Goal: Task Accomplishment & Management: Manage account settings

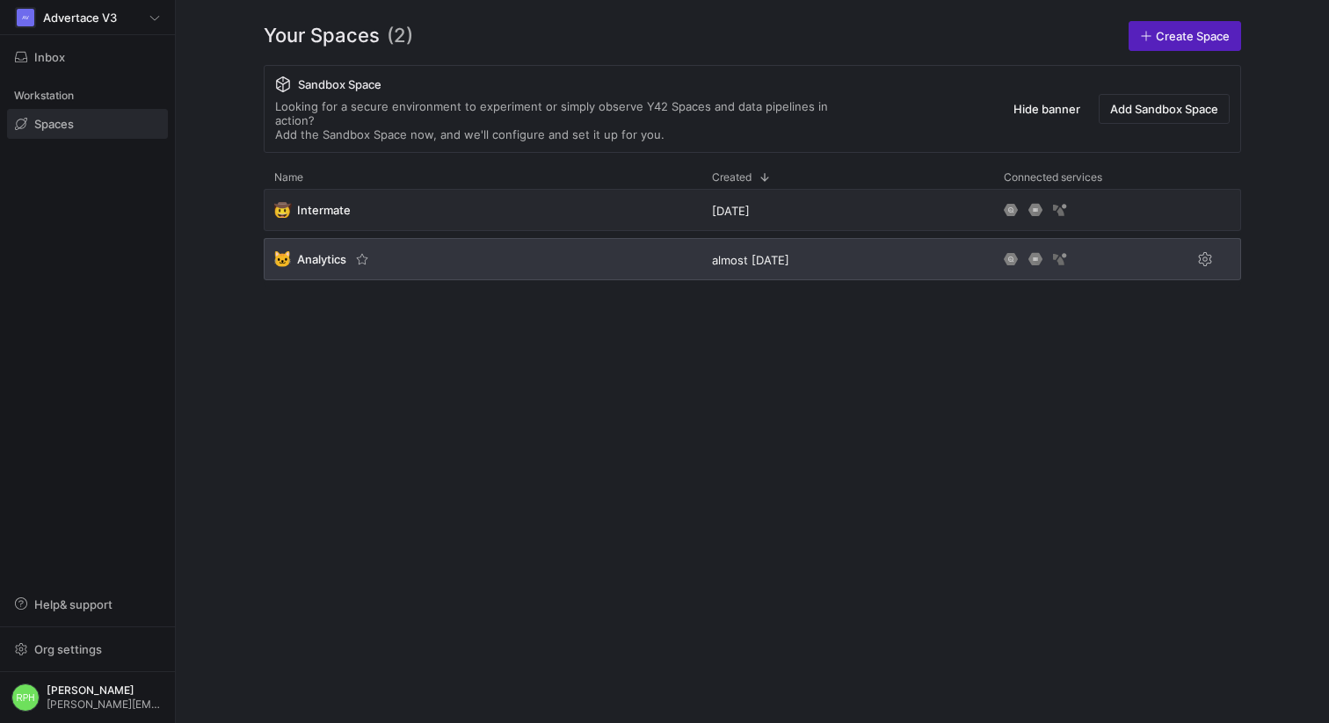
click at [318, 252] on span "Analytics" at bounding box center [321, 259] width 49 height 14
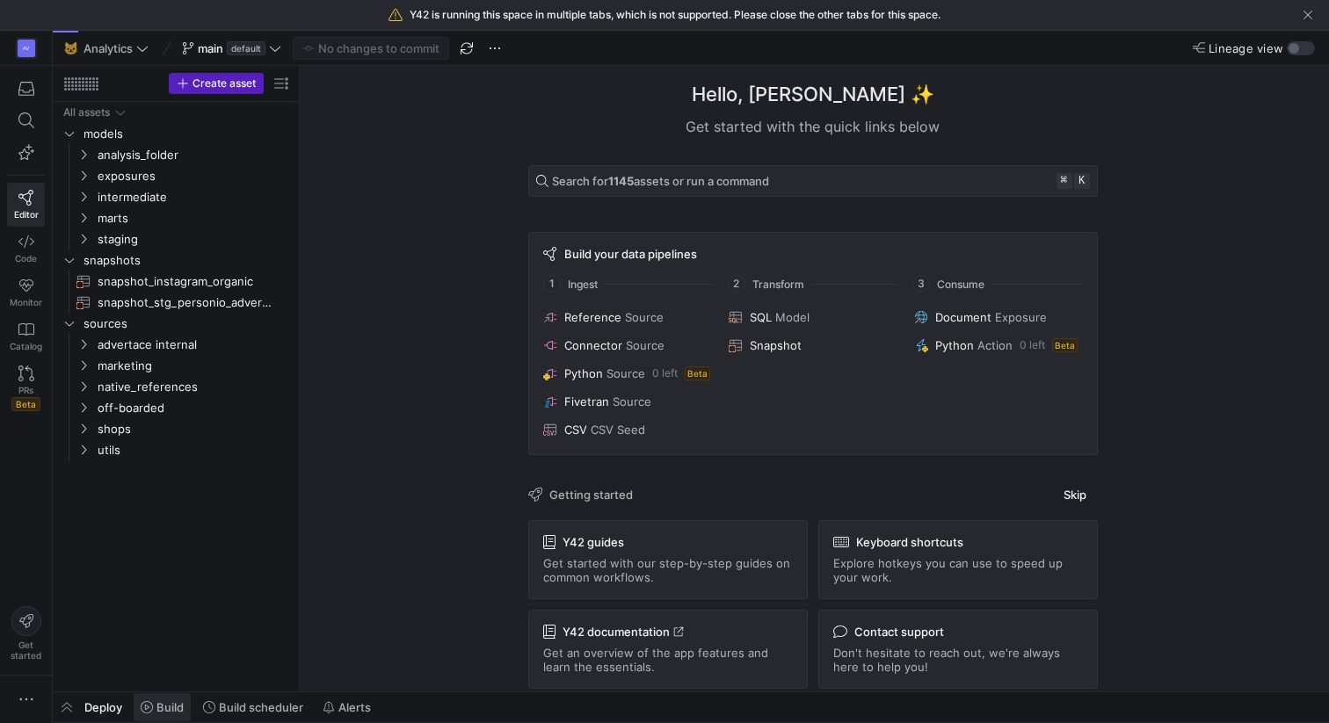
click at [165, 706] on span "Build" at bounding box center [169, 707] width 27 height 14
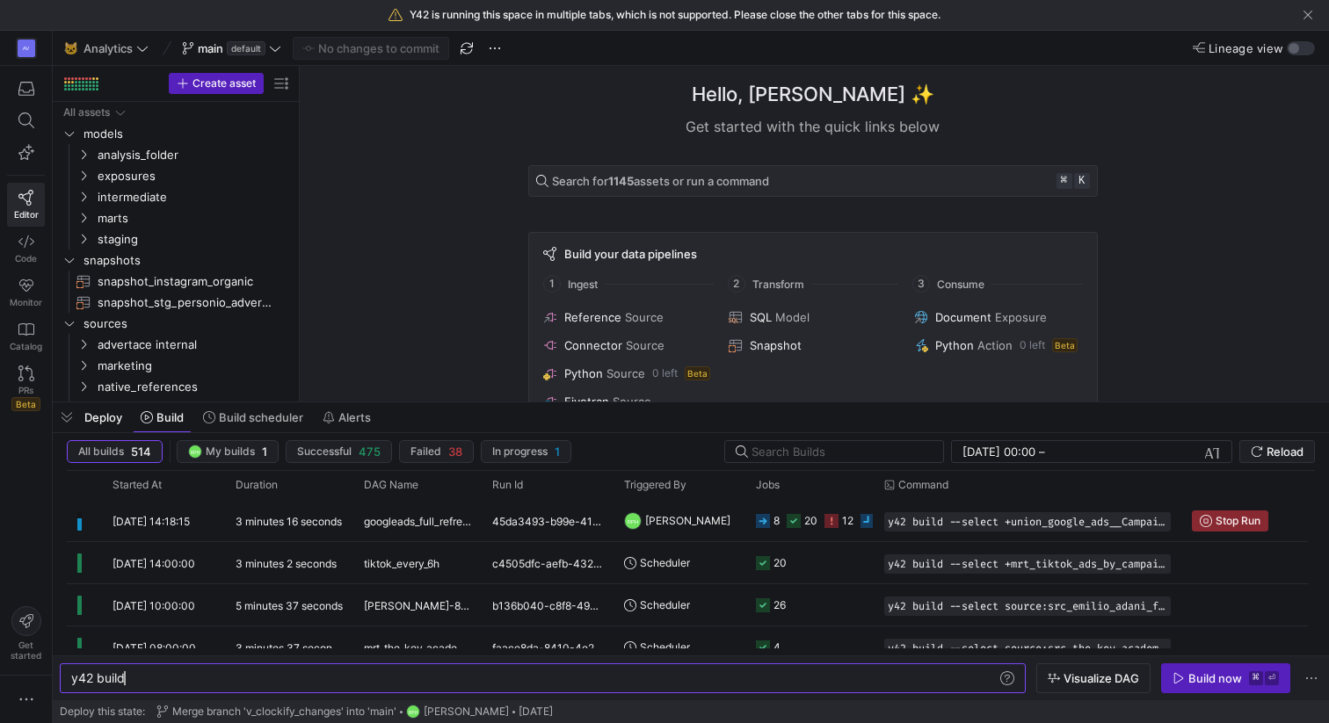
scroll to position [0, 53]
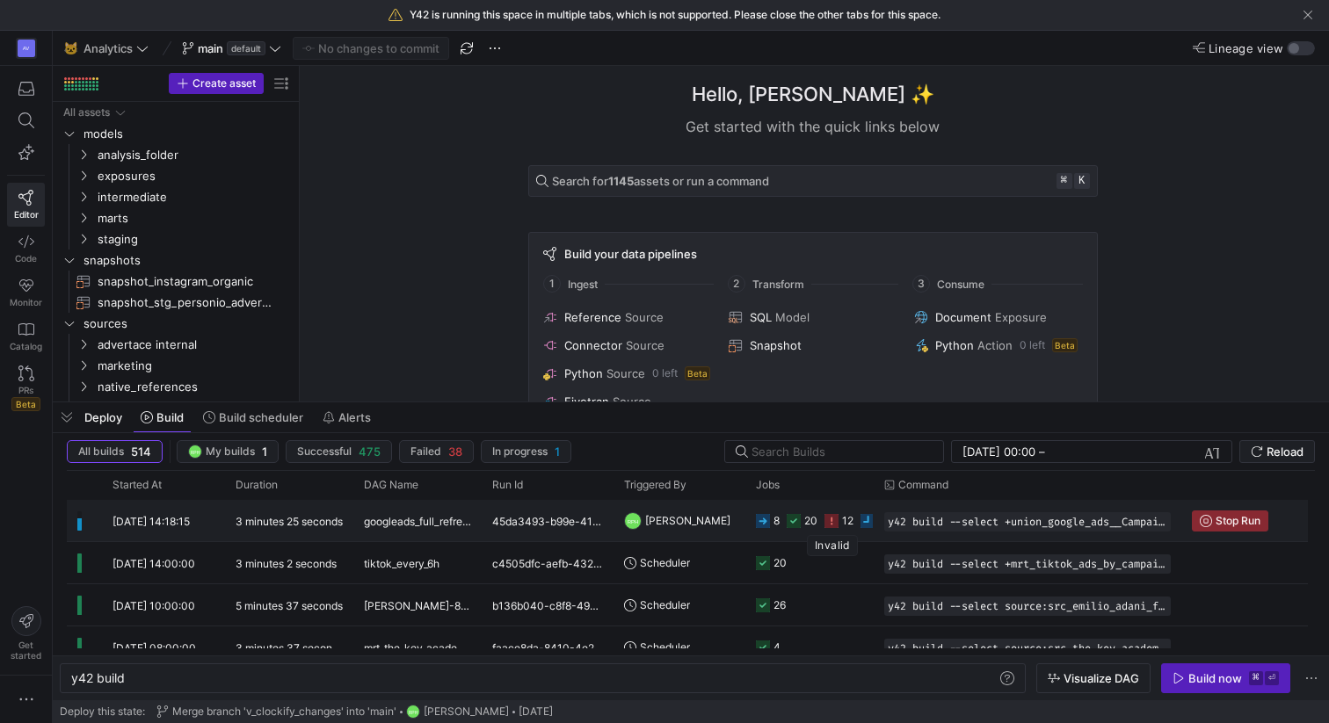
click at [829, 519] on icon at bounding box center [831, 521] width 14 height 14
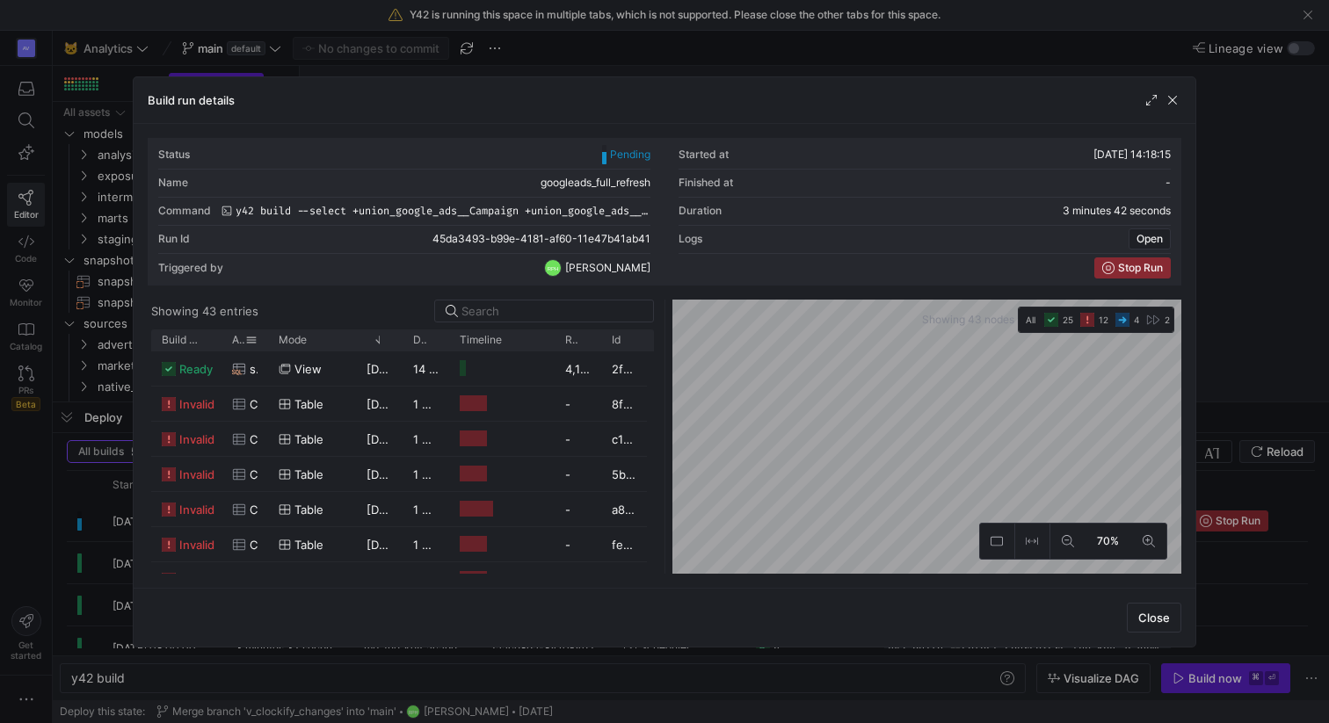
drag, startPoint x: 266, startPoint y: 341, endPoint x: 462, endPoint y: 341, distance: 195.9
click at [272, 341] on div at bounding box center [267, 340] width 7 height 21
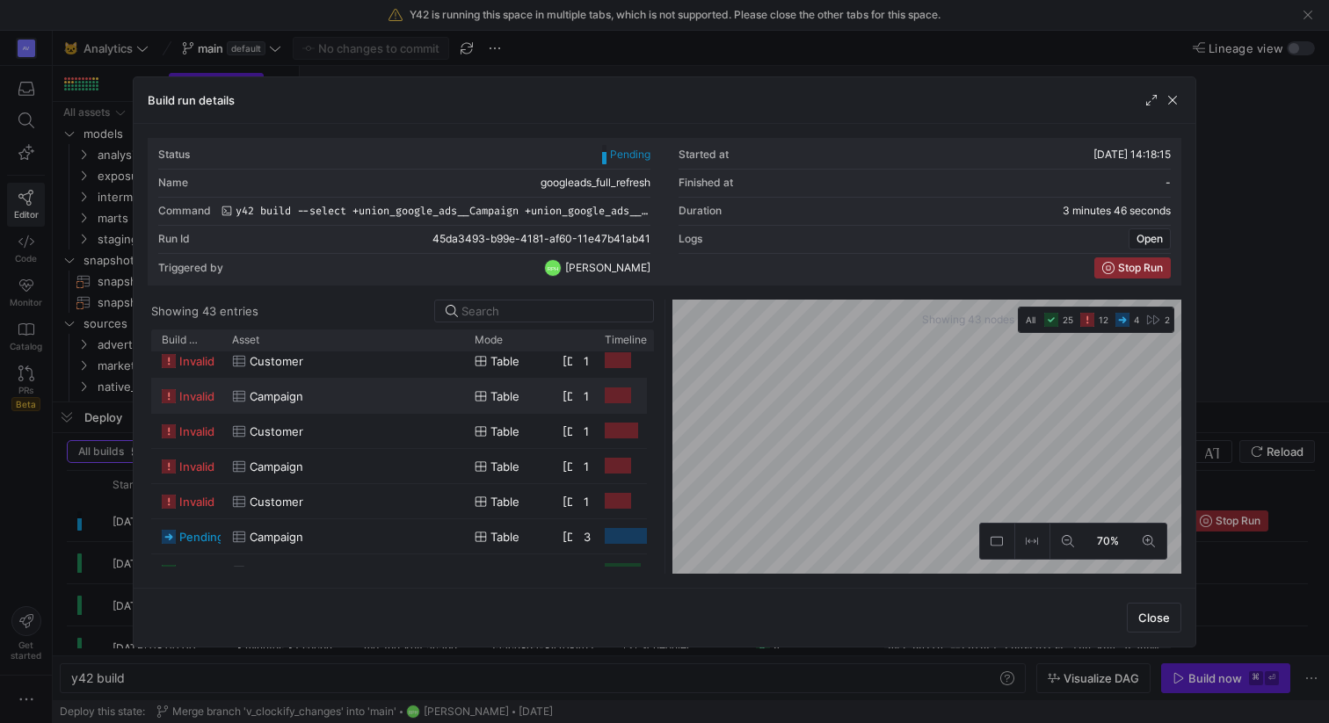
scroll to position [124, 0]
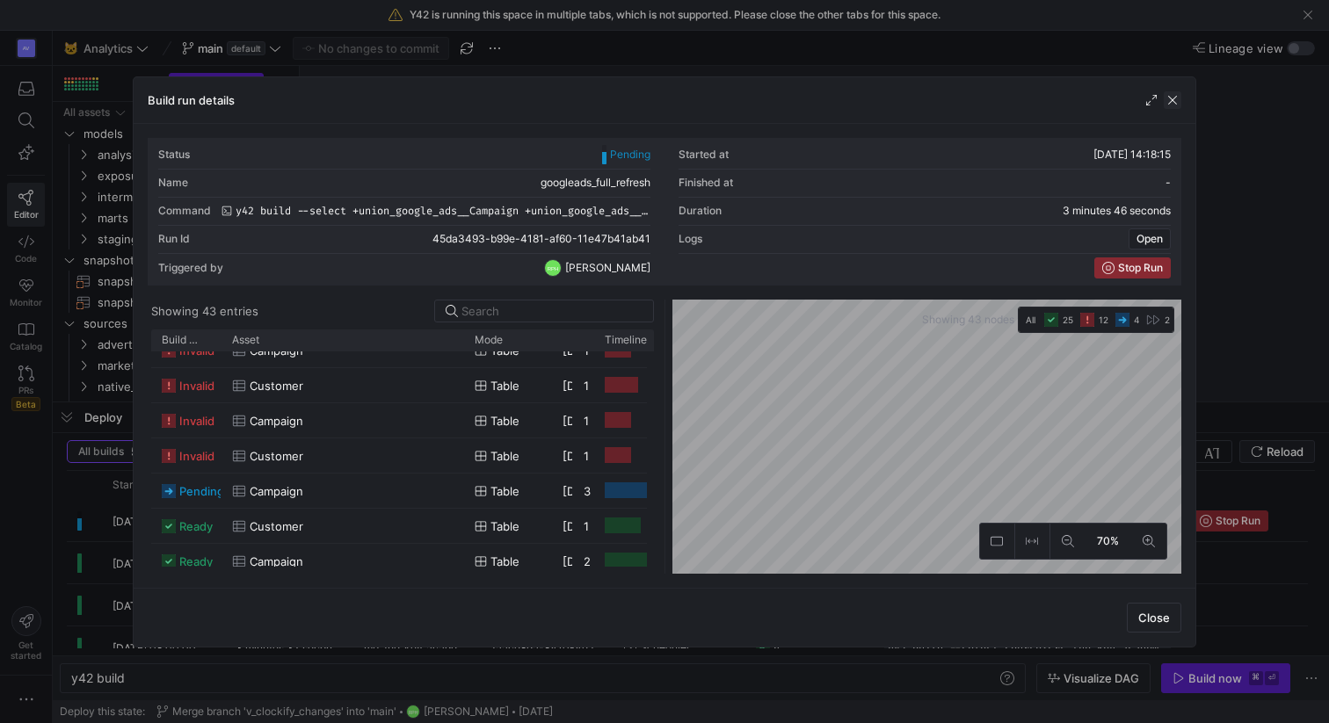
click at [1170, 102] on span "button" at bounding box center [1172, 100] width 18 height 18
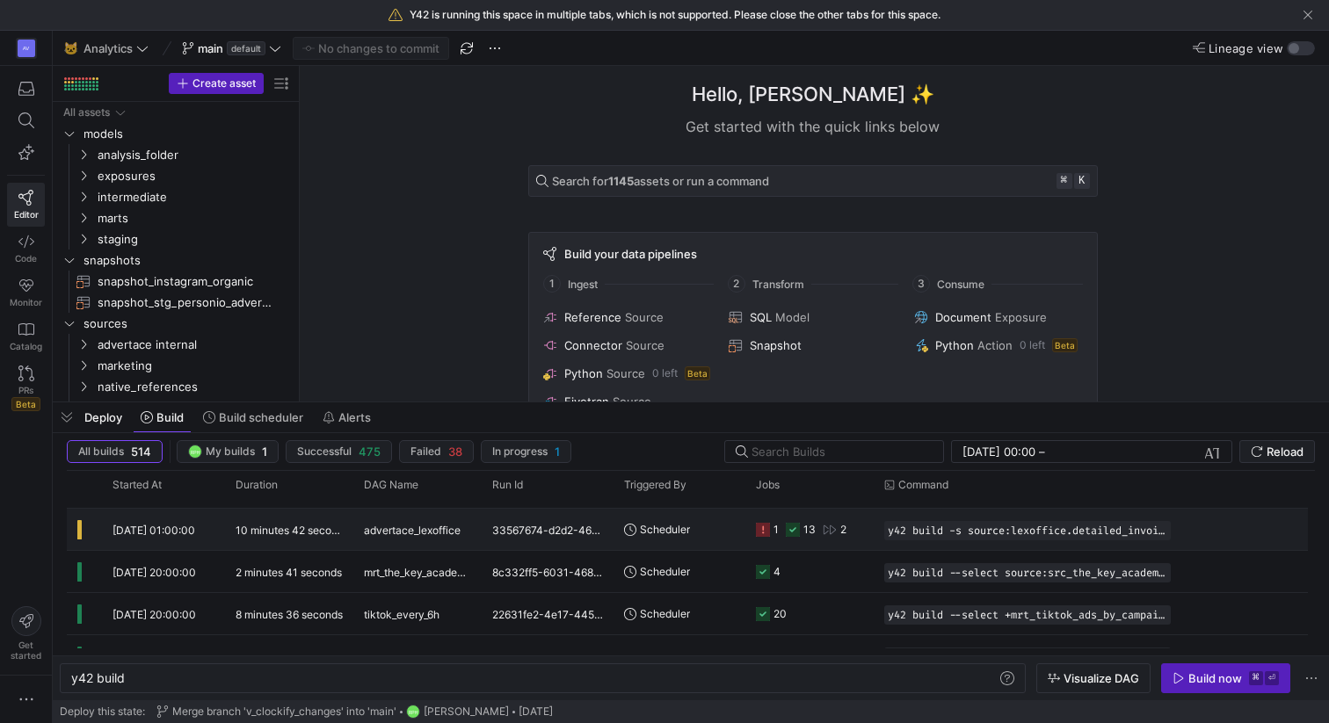
scroll to position [0, 0]
